Goal: Task Accomplishment & Management: Manage account settings

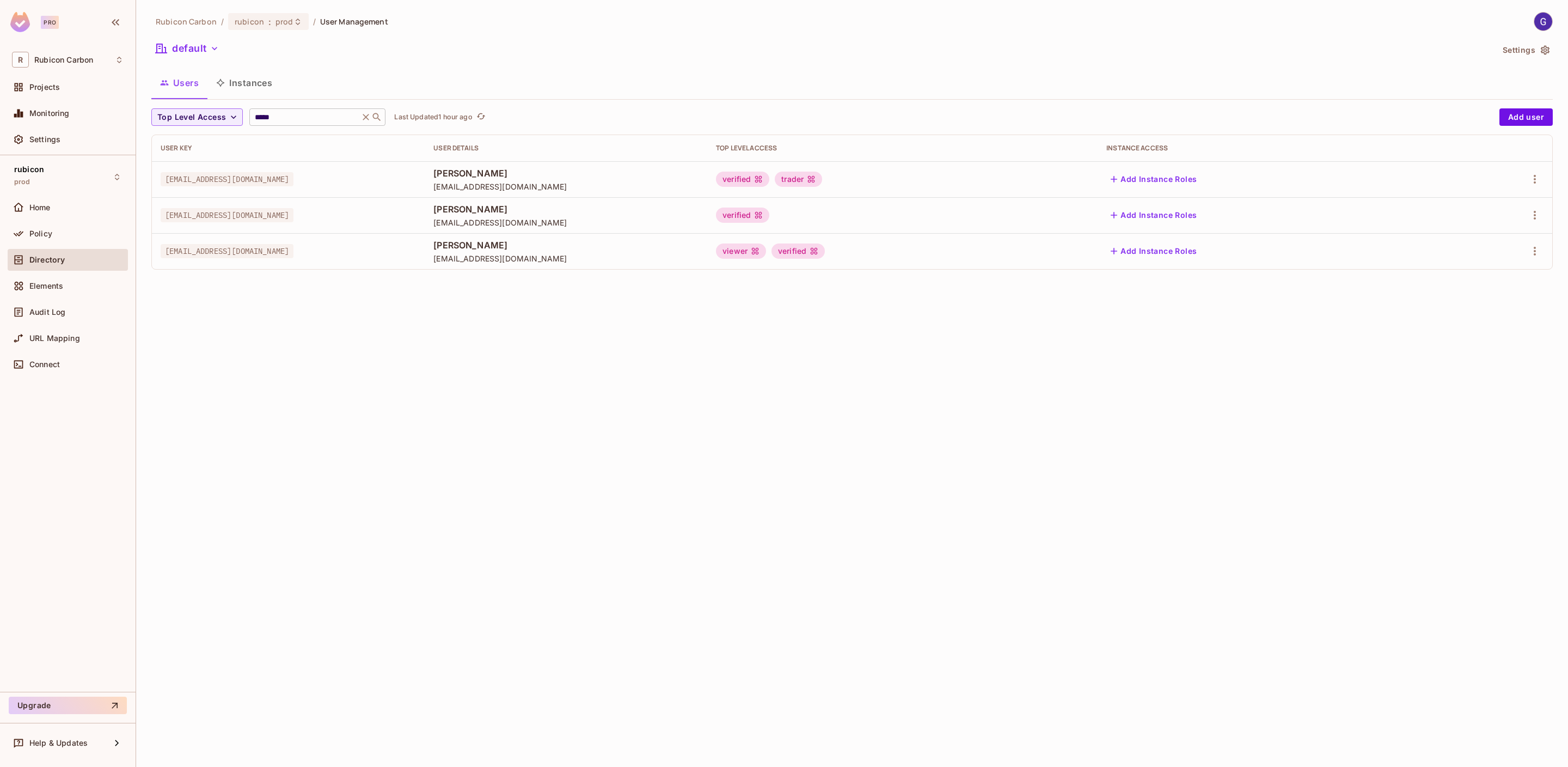
click at [363, 115] on icon at bounding box center [365, 117] width 11 height 11
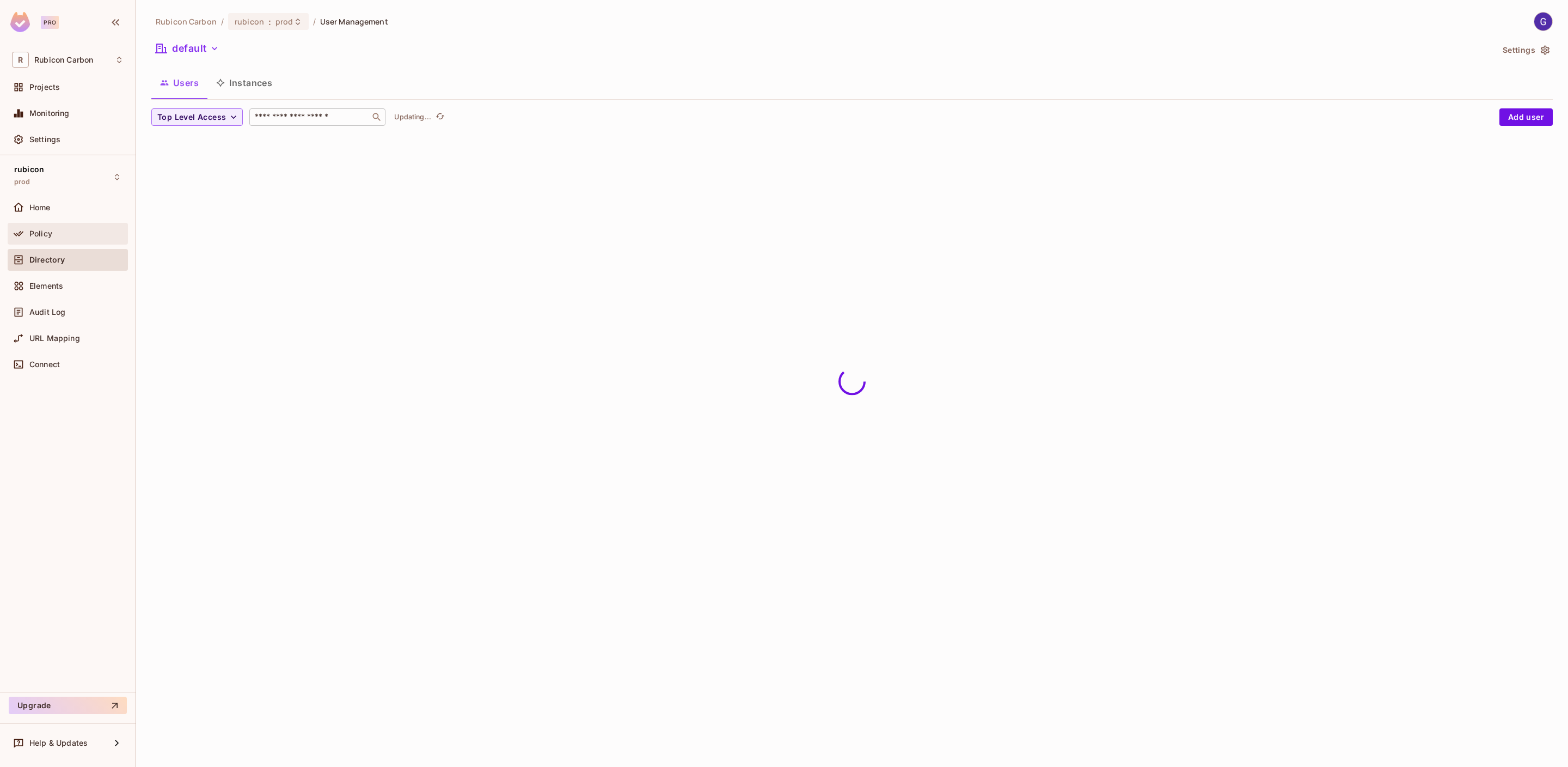
click at [41, 229] on span "Policy" at bounding box center [41, 234] width 23 height 9
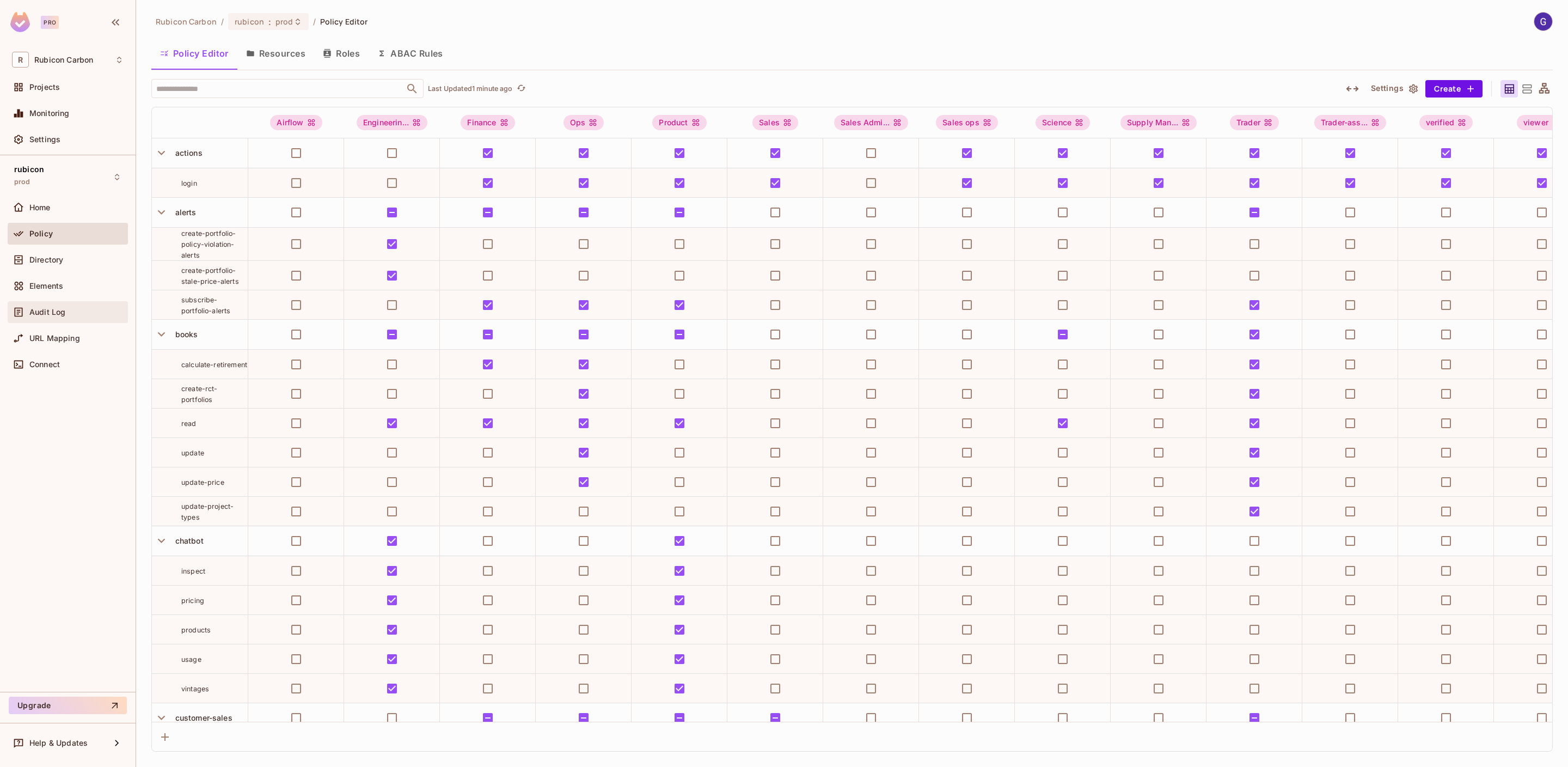
click at [68, 321] on div "Audit Log" at bounding box center [67, 312] width 120 height 22
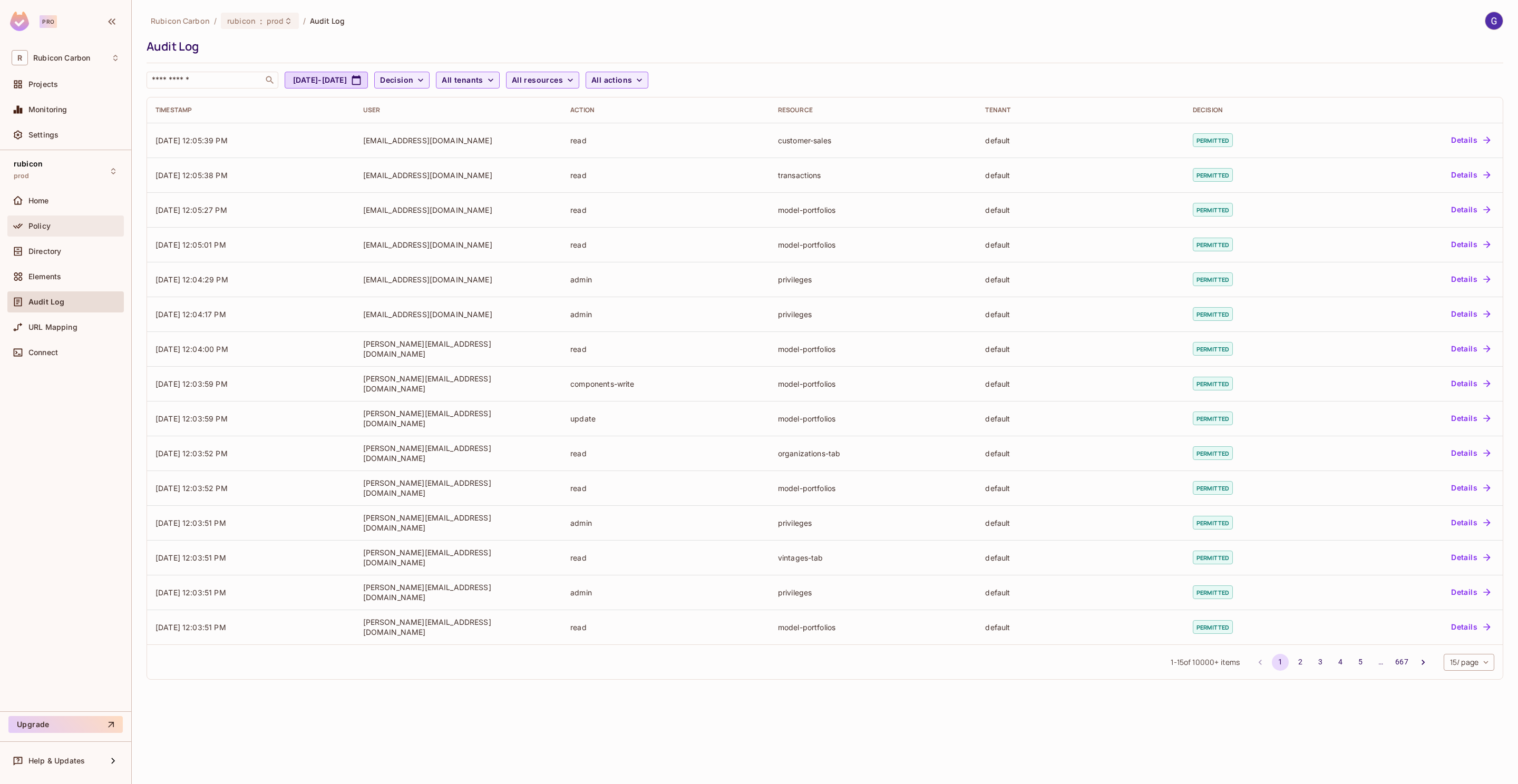
click at [68, 218] on div "Policy" at bounding box center [65, 226] width 116 height 21
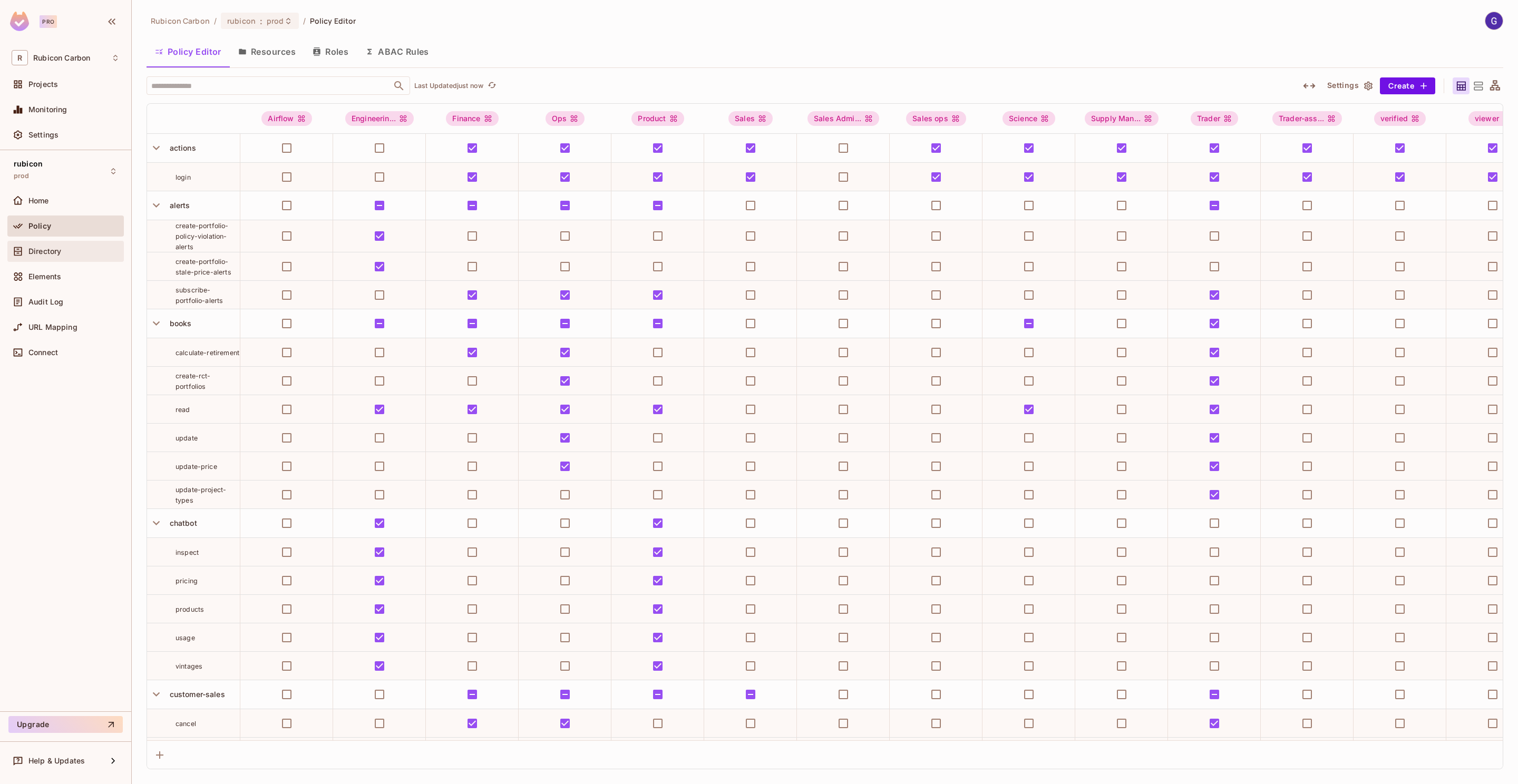
click at [71, 245] on div "Directory" at bounding box center [65, 252] width 108 height 13
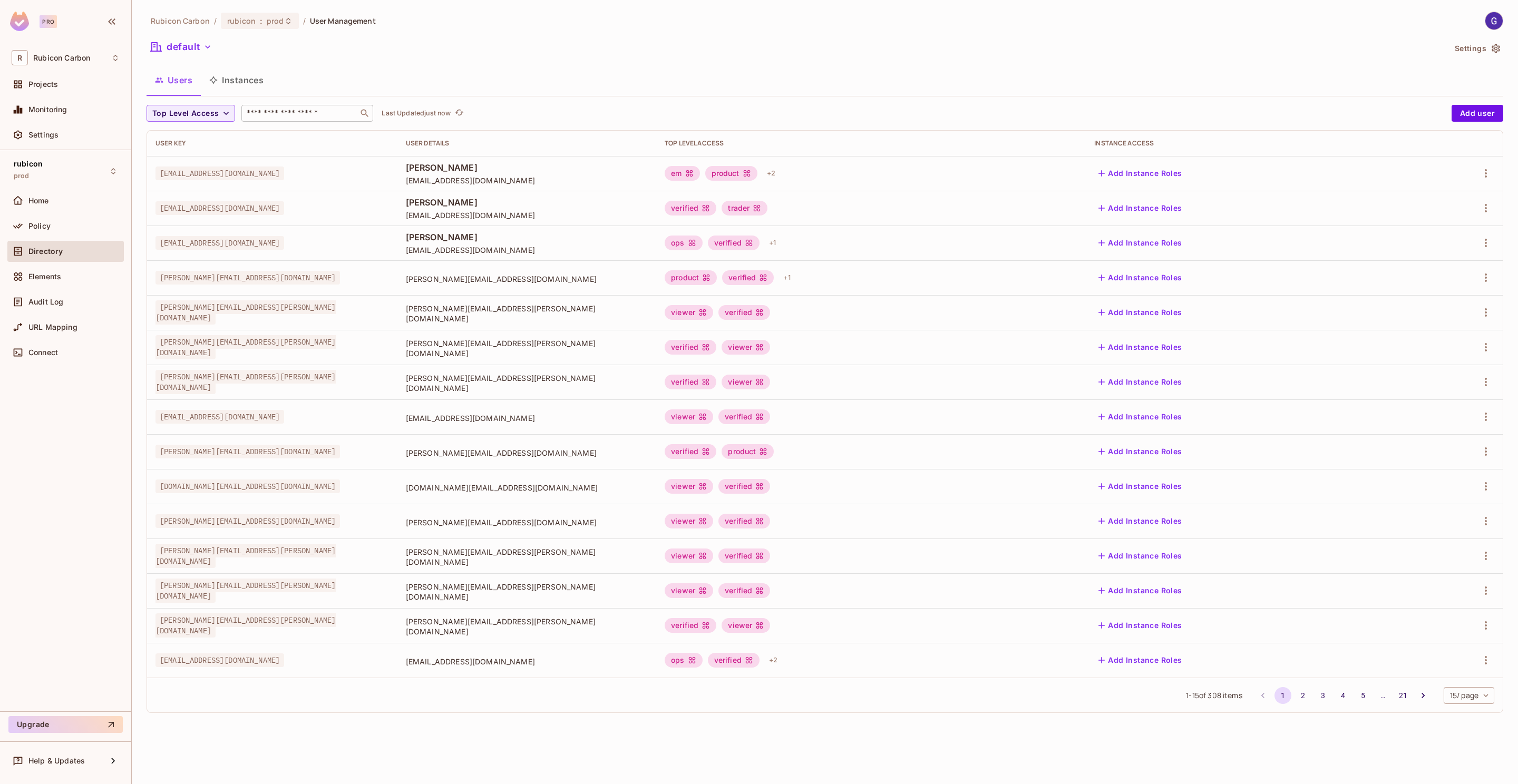
click at [306, 115] on input "text" at bounding box center [300, 113] width 111 height 10
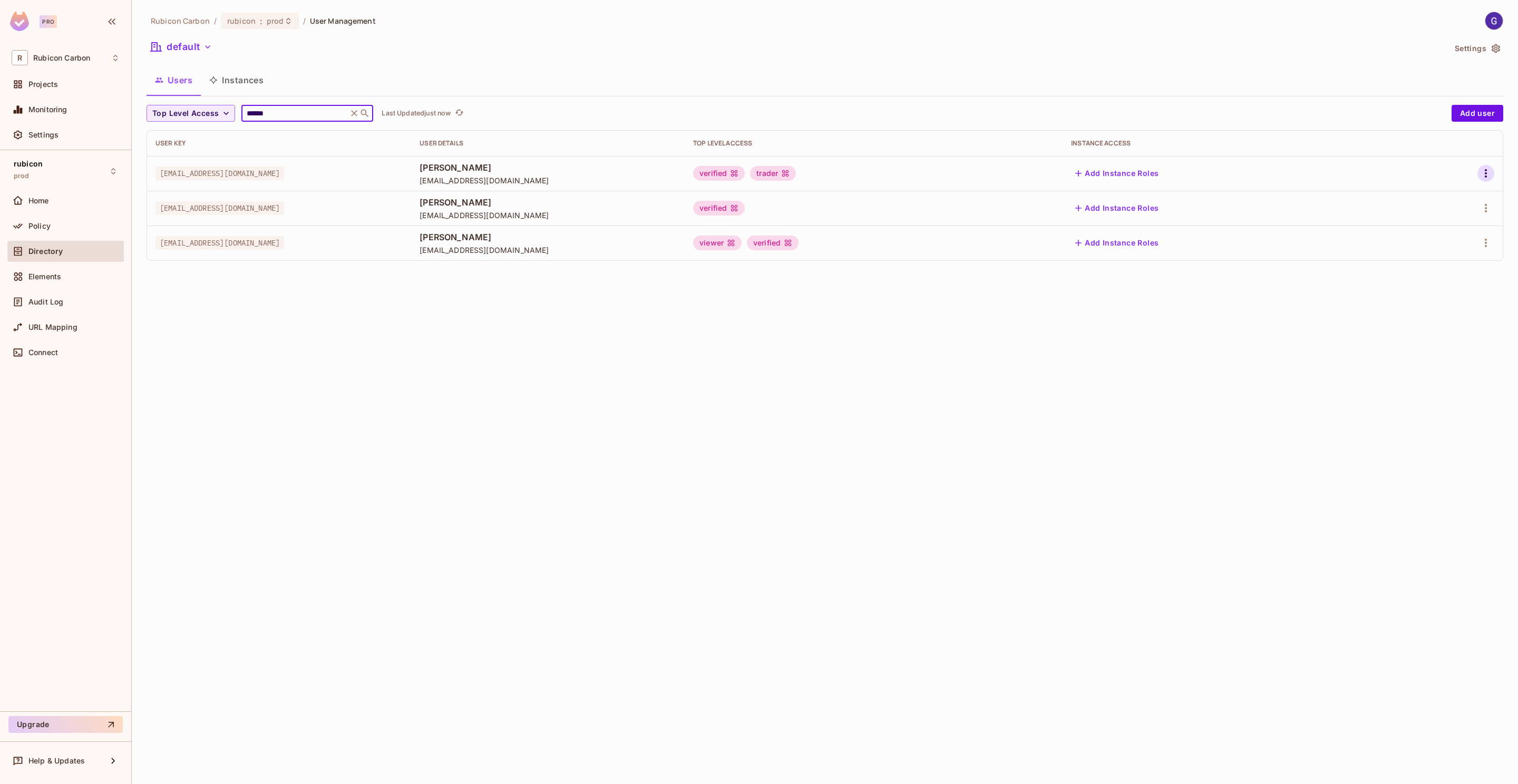
type input "******"
click at [1483, 179] on icon "button" at bounding box center [1486, 173] width 13 height 13
click at [1414, 199] on icon at bounding box center [1409, 198] width 13 height 13
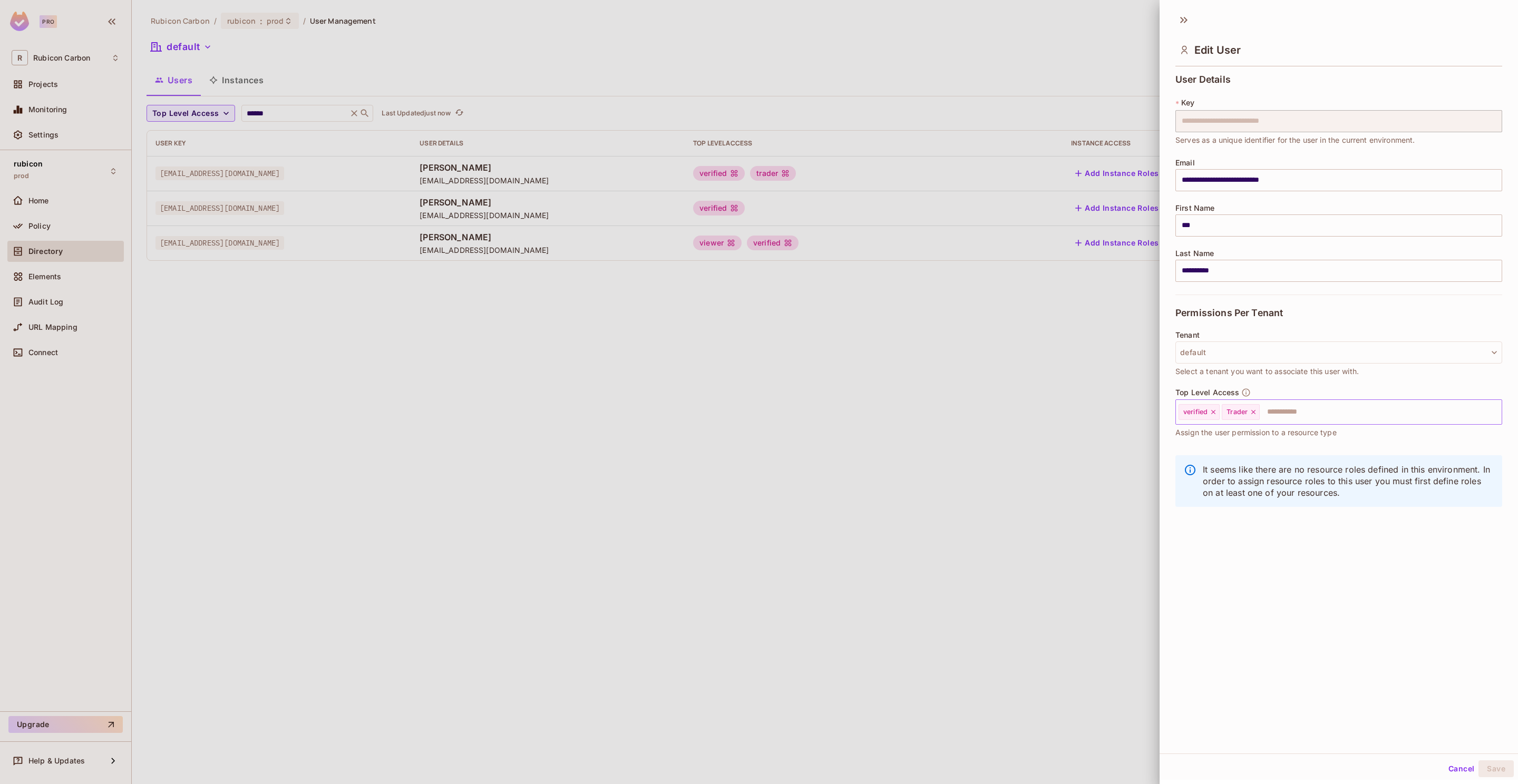
click at [1257, 414] on icon at bounding box center [1253, 411] width 7 height 7
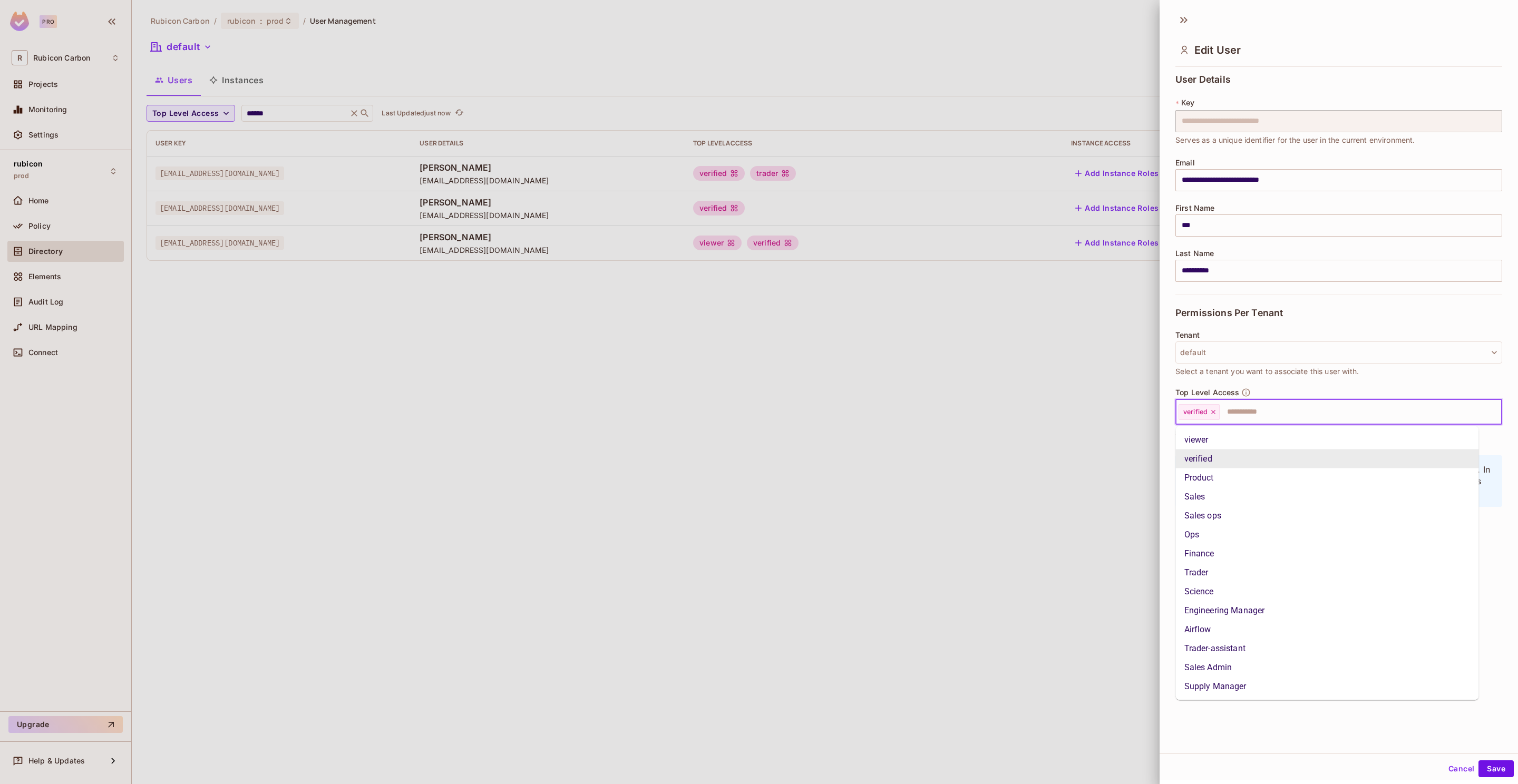
click at [1260, 413] on input "text" at bounding box center [1351, 412] width 261 height 21
type input "**"
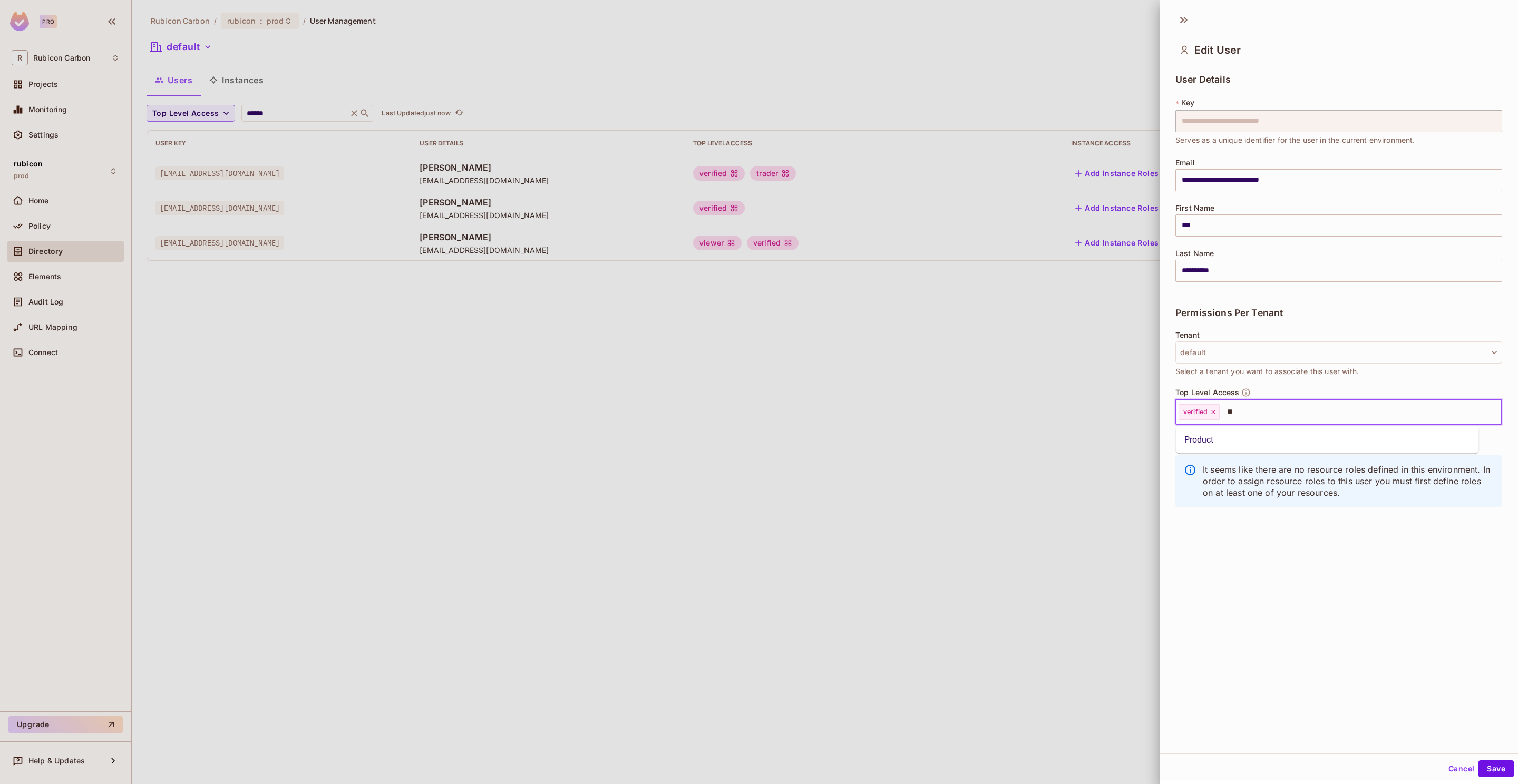
click at [1249, 447] on li "Product" at bounding box center [1328, 440] width 303 height 19
click at [1481, 742] on button "Save" at bounding box center [1496, 769] width 35 height 17
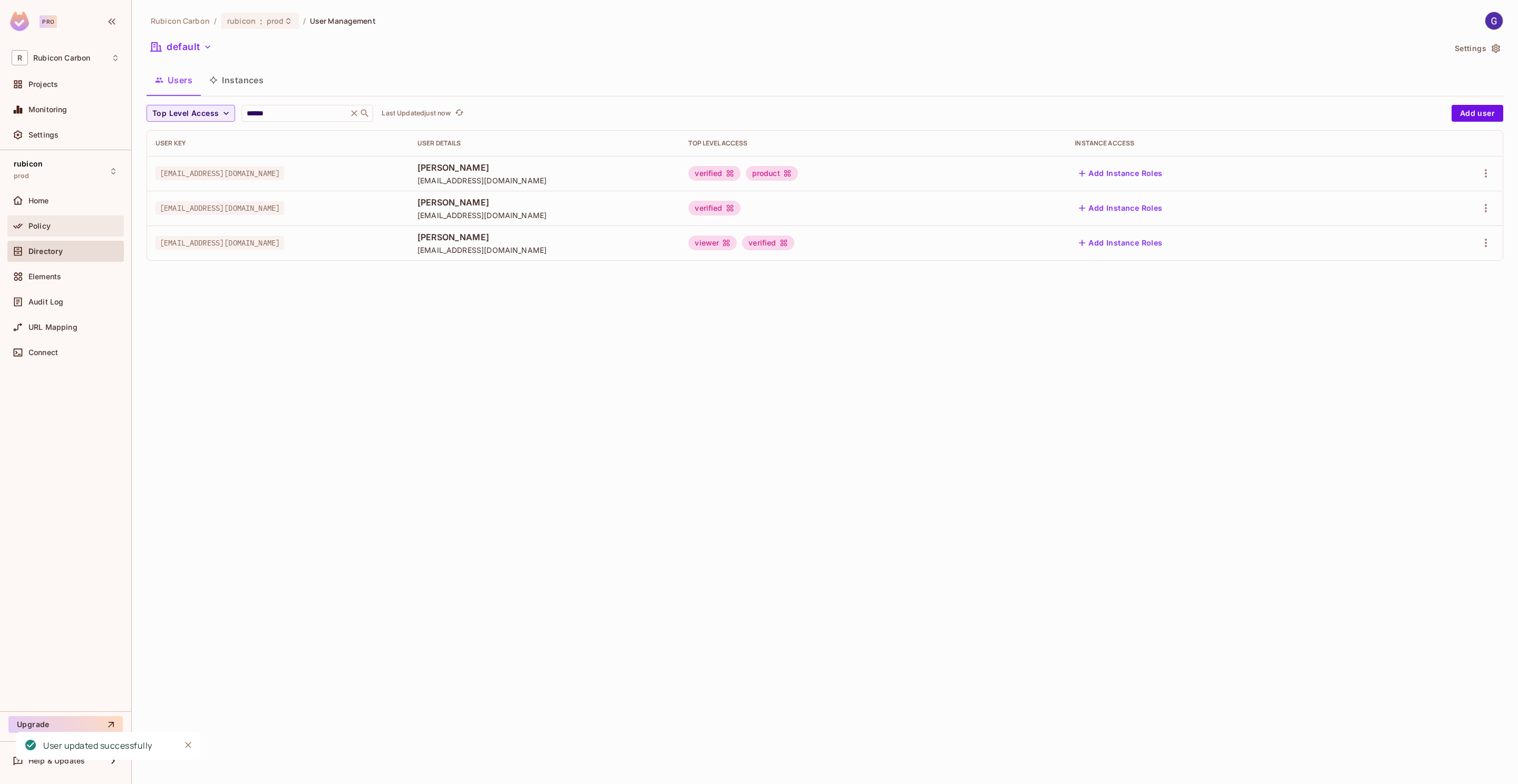
click at [47, 230] on span "Policy" at bounding box center [39, 226] width 22 height 9
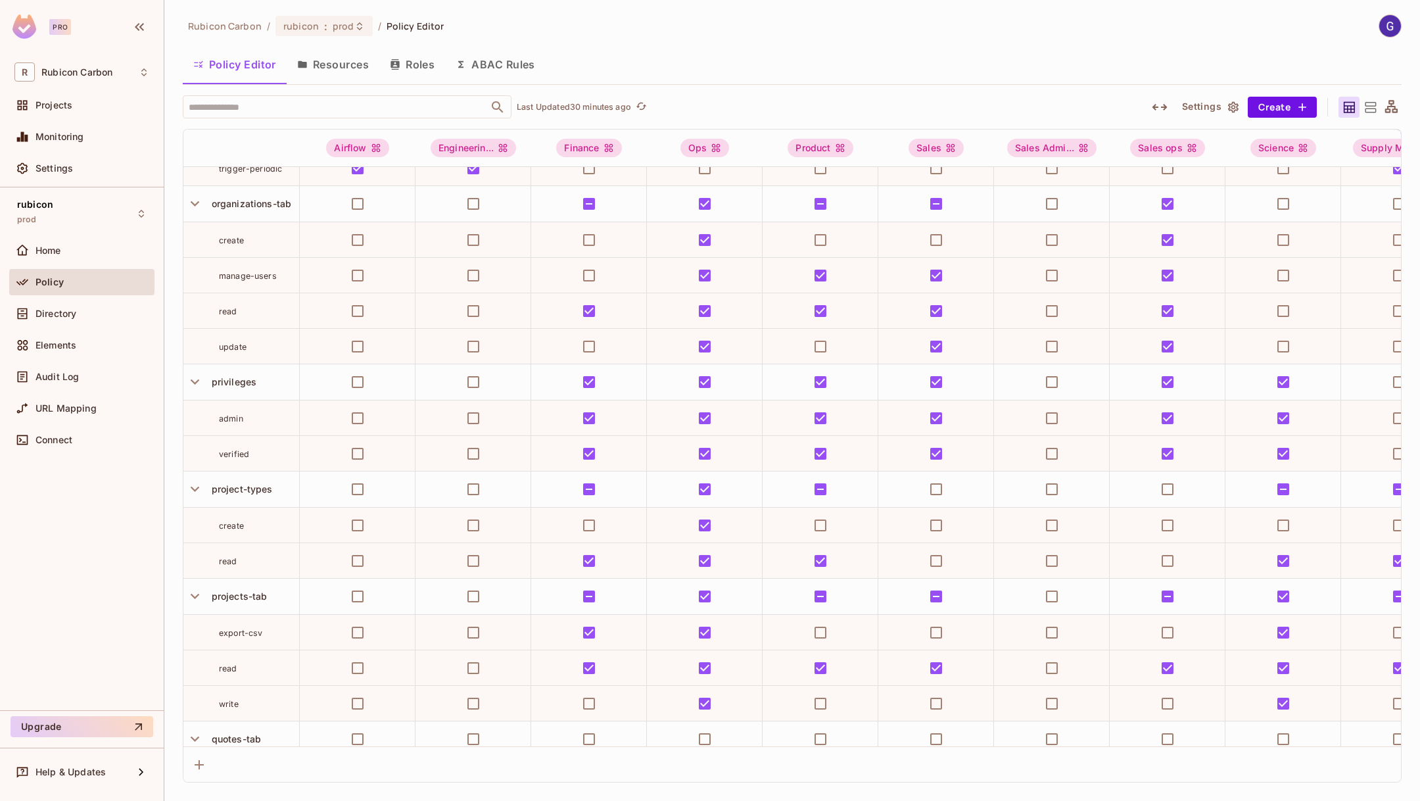
scroll to position [2693, 0]
